Goal: Manage account settings

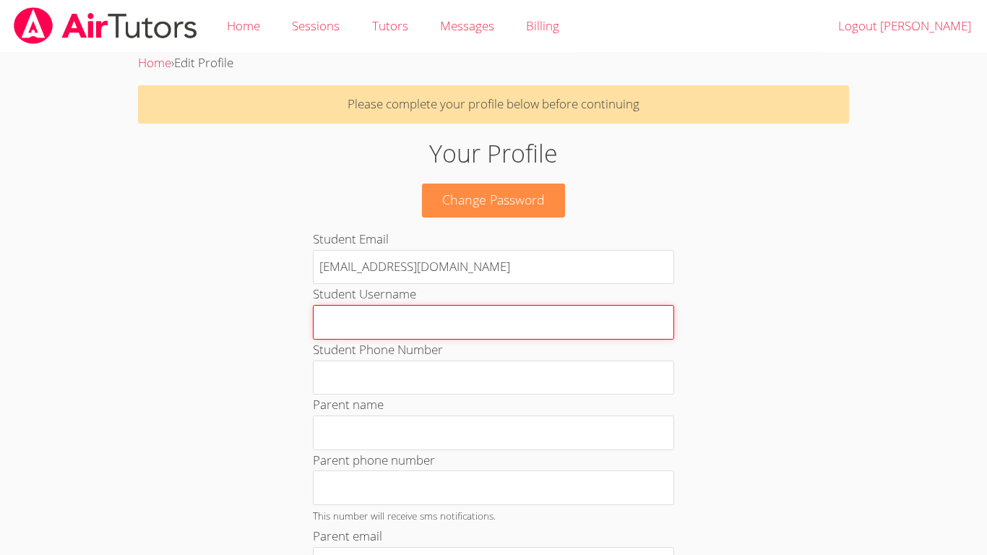
click at [442, 322] on input "Student Username" at bounding box center [493, 322] width 361 height 35
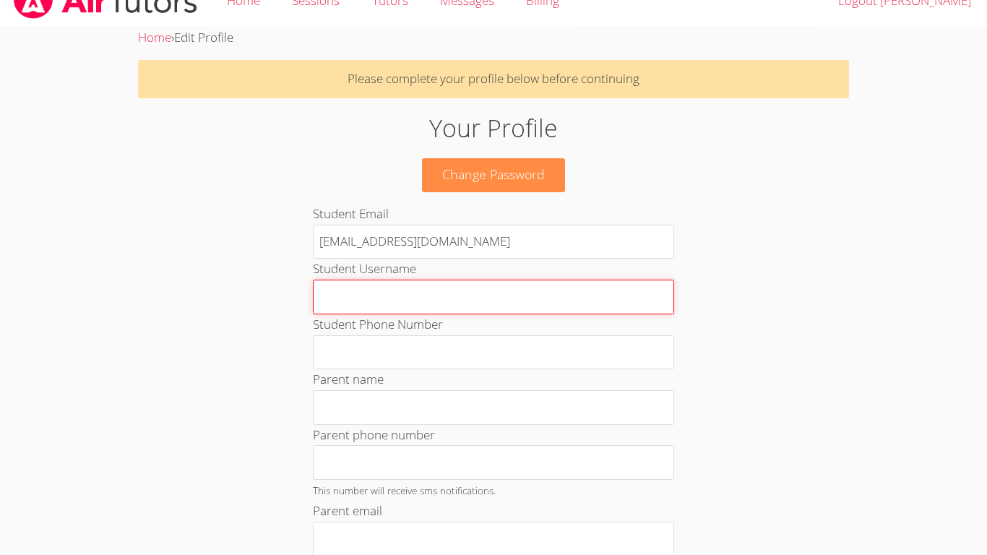
scroll to position [40, 0]
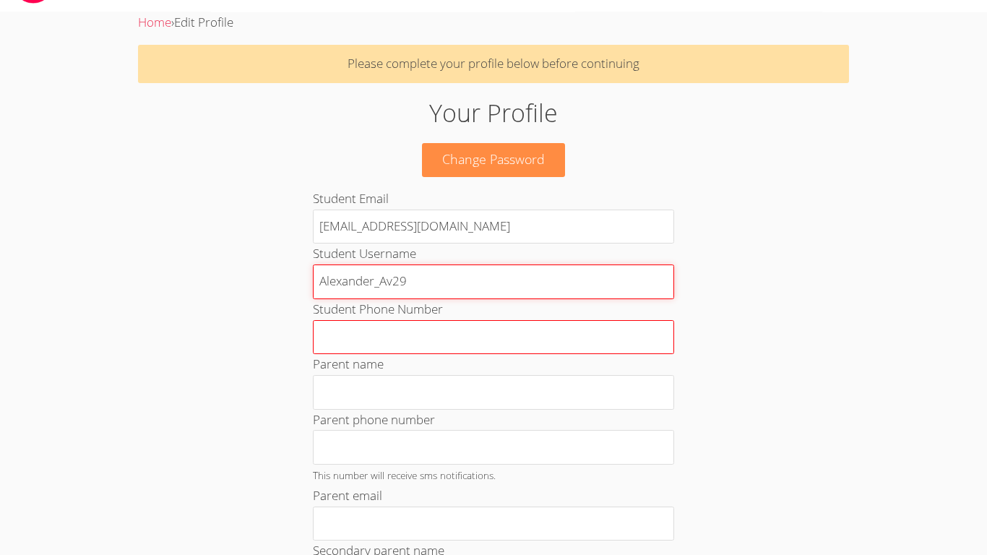
type input "Alexander_Av29"
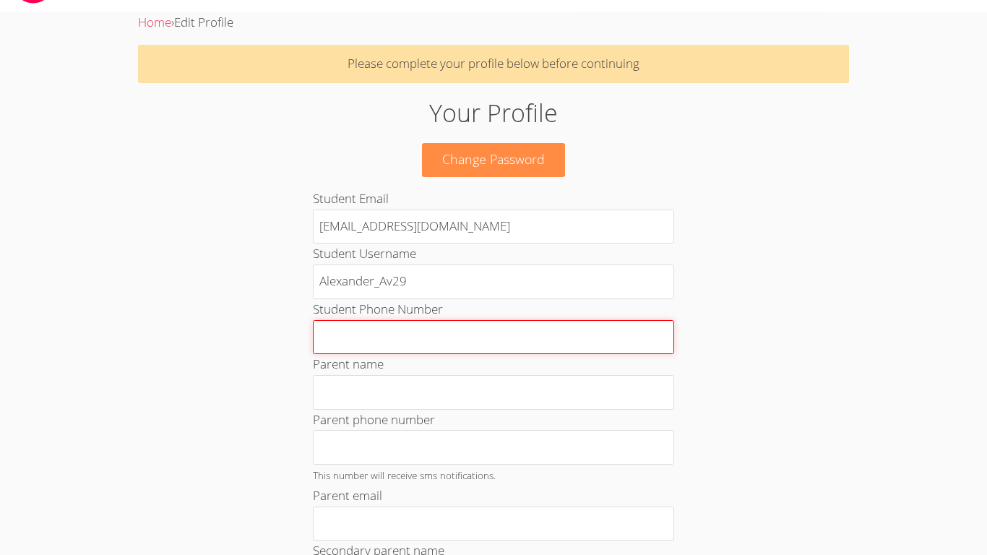
click at [481, 330] on input "Student Phone Number" at bounding box center [493, 337] width 361 height 35
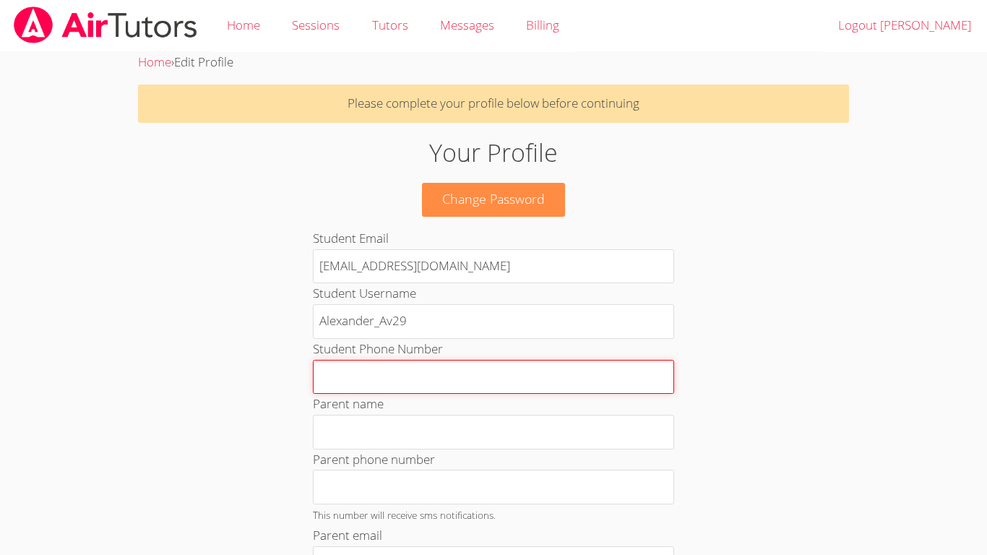
scroll to position [0, 0]
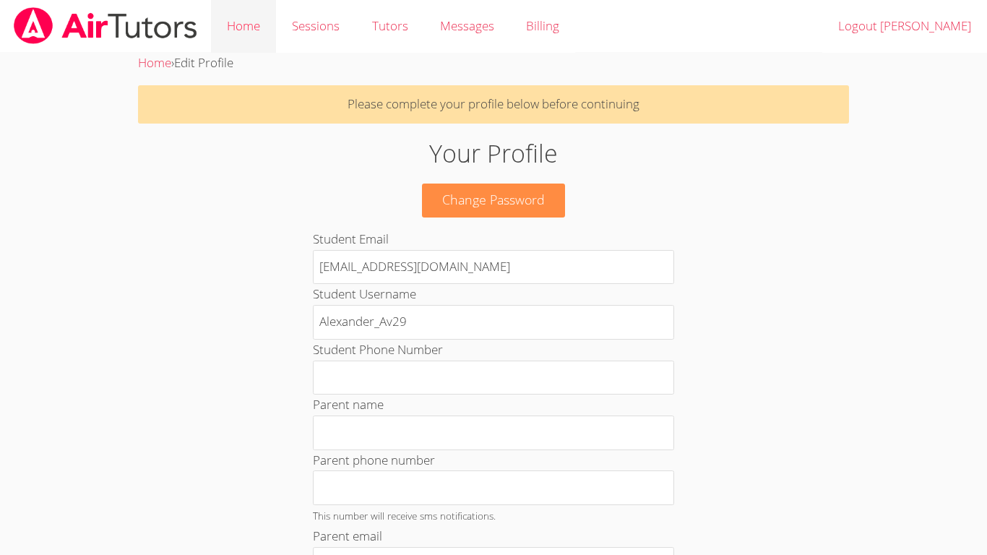
click at [238, 25] on link "Home" at bounding box center [243, 26] width 65 height 53
click at [145, 30] on img at bounding box center [105, 25] width 186 height 37
click at [144, 23] on img at bounding box center [105, 25] width 186 height 37
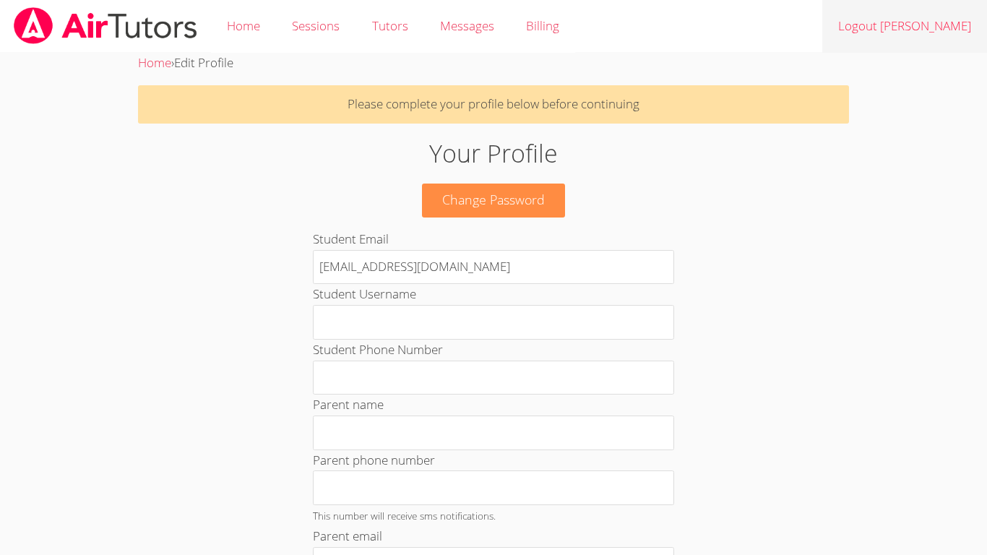
click at [903, 20] on link "Logout [PERSON_NAME]" at bounding box center [904, 26] width 165 height 53
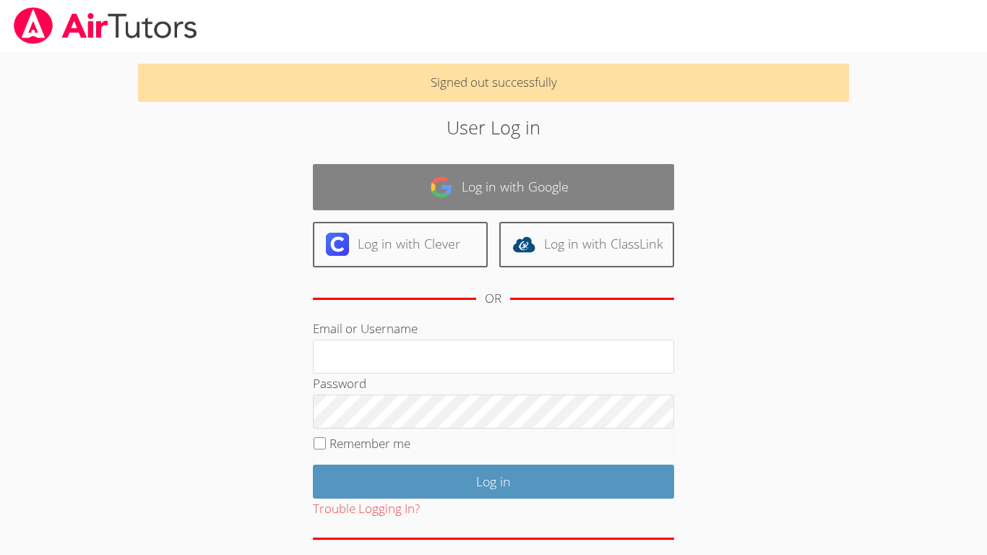
click at [478, 176] on link "Log in with Google" at bounding box center [493, 187] width 361 height 46
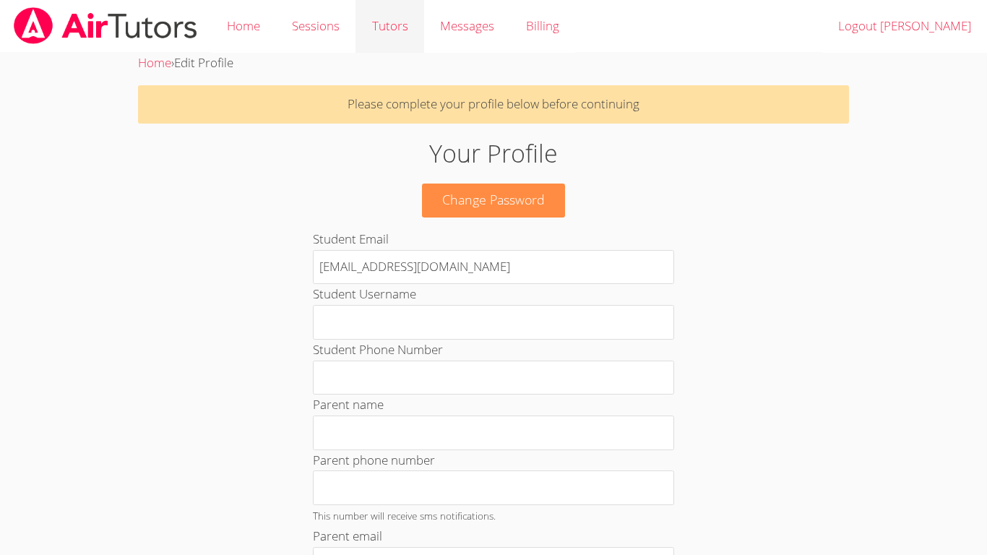
click at [410, 12] on link "Tutors" at bounding box center [390, 26] width 68 height 53
click at [381, 34] on link "Tutors" at bounding box center [390, 26] width 68 height 53
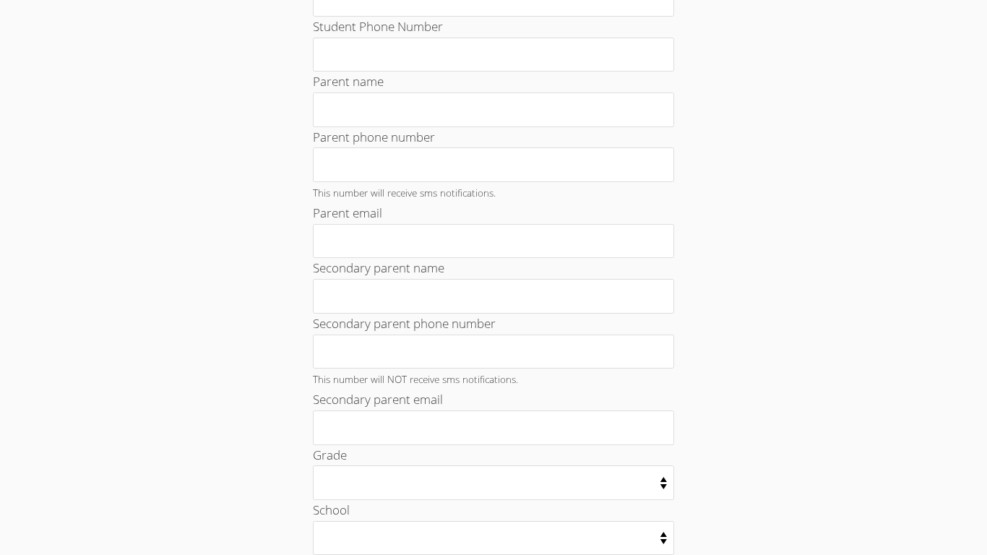
scroll to position [458, 0]
